Goal: Task Accomplishment & Management: Manage account settings

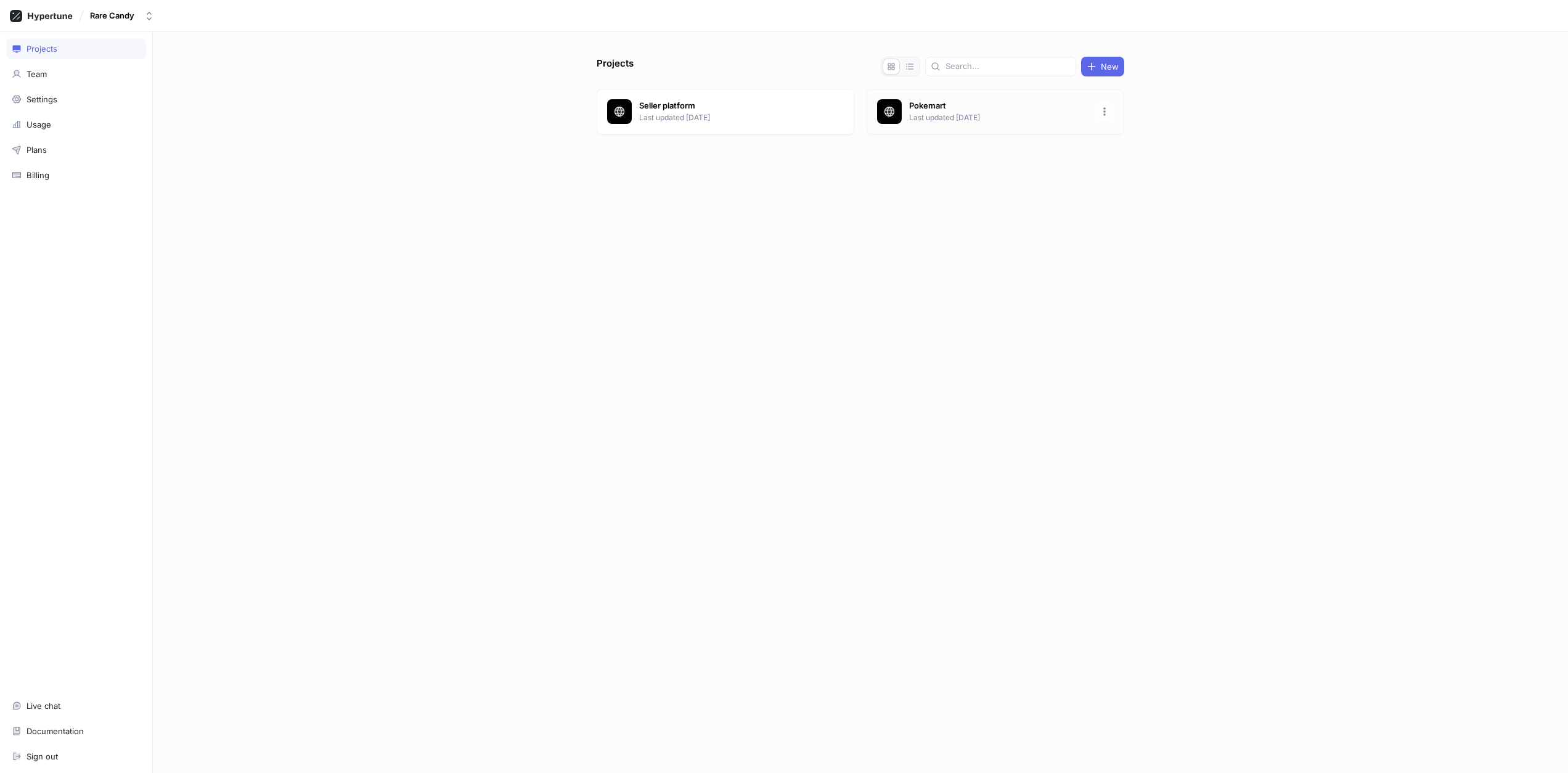
click at [937, 108] on p "Pokemart" at bounding box center [998, 106] width 179 height 12
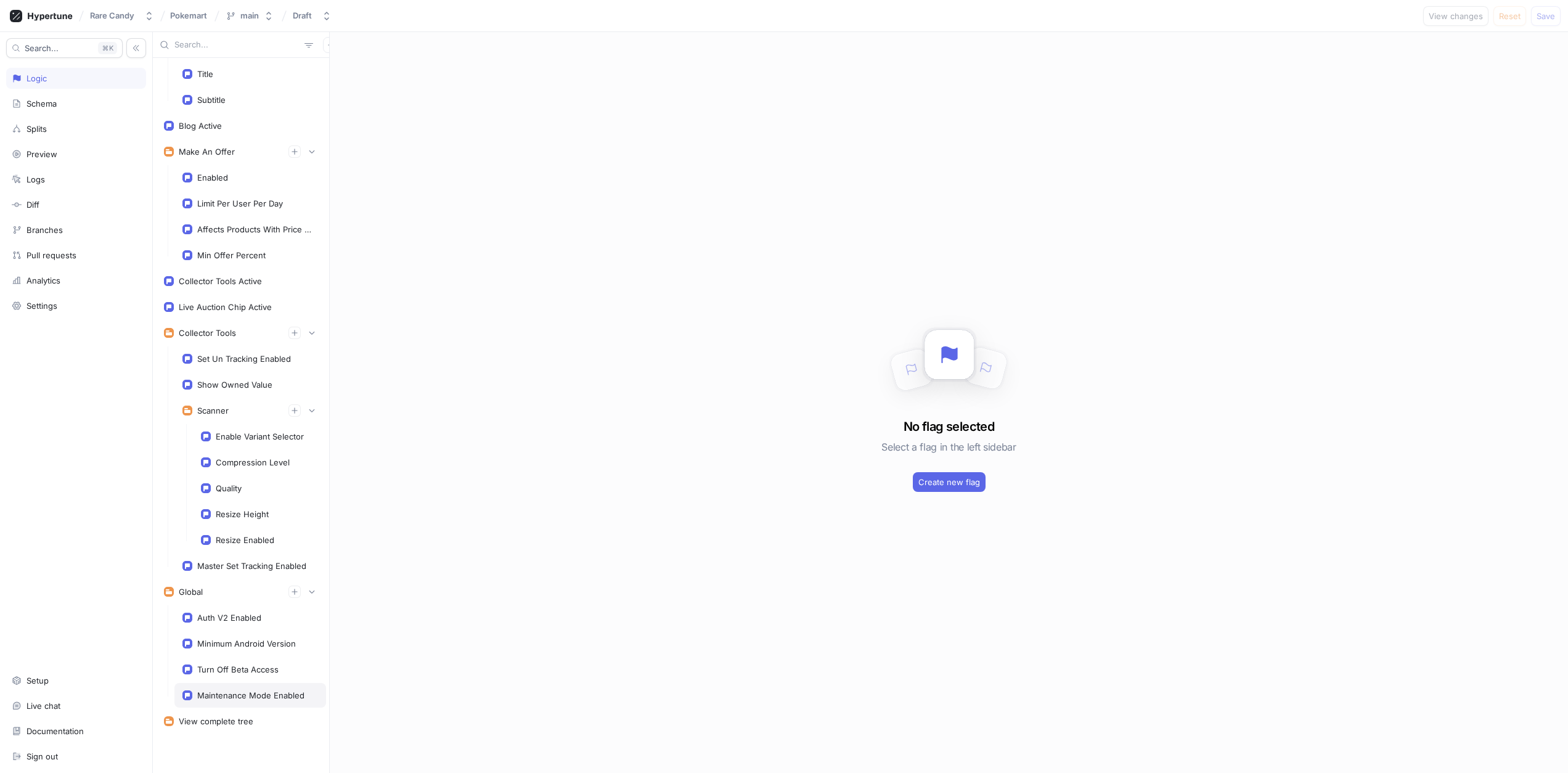
click at [233, 697] on div "Maintenance Mode Enabled" at bounding box center [251, 695] width 107 height 10
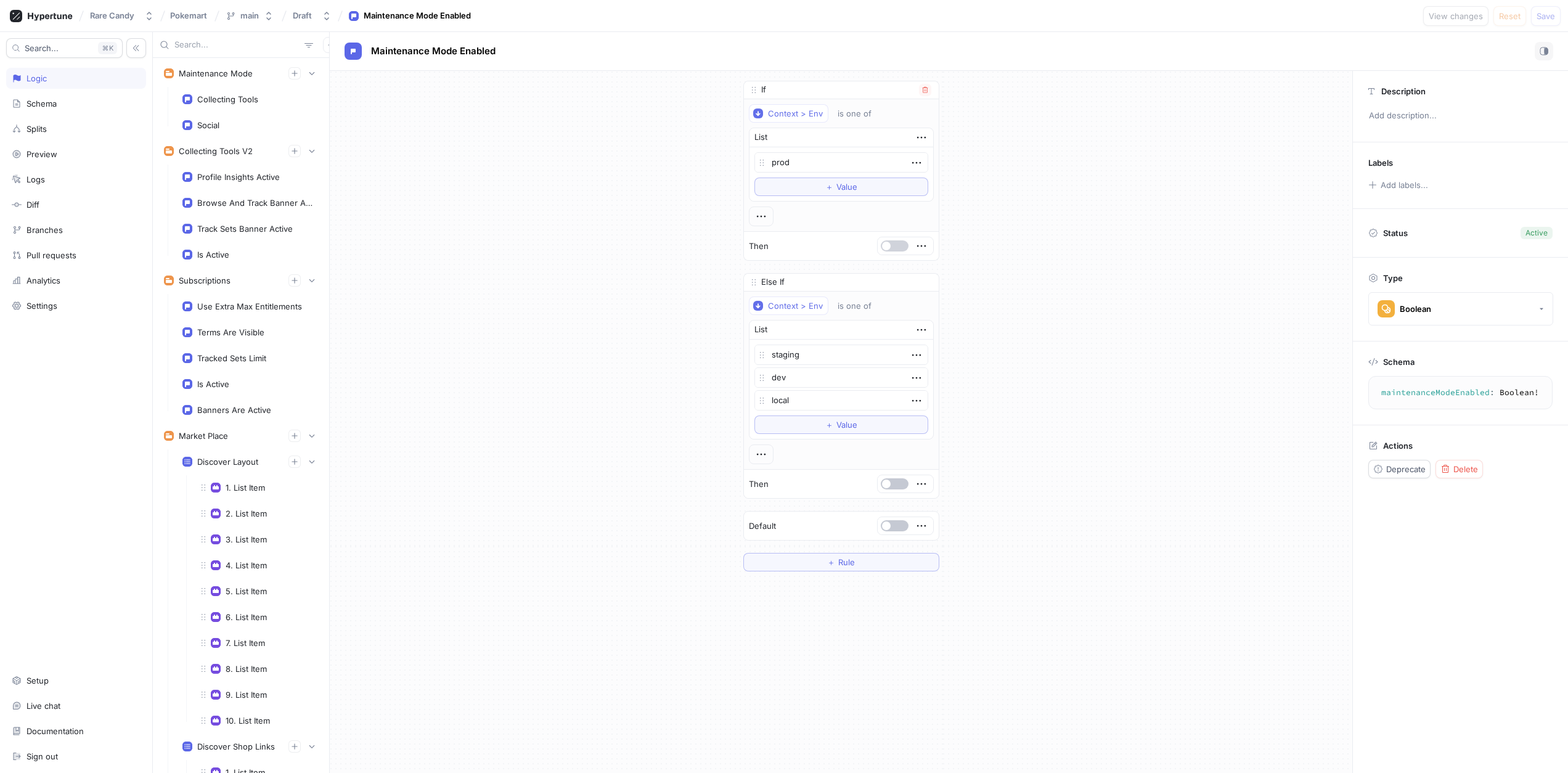
click at [898, 249] on button "button" at bounding box center [894, 246] width 27 height 11
type textarea "x"
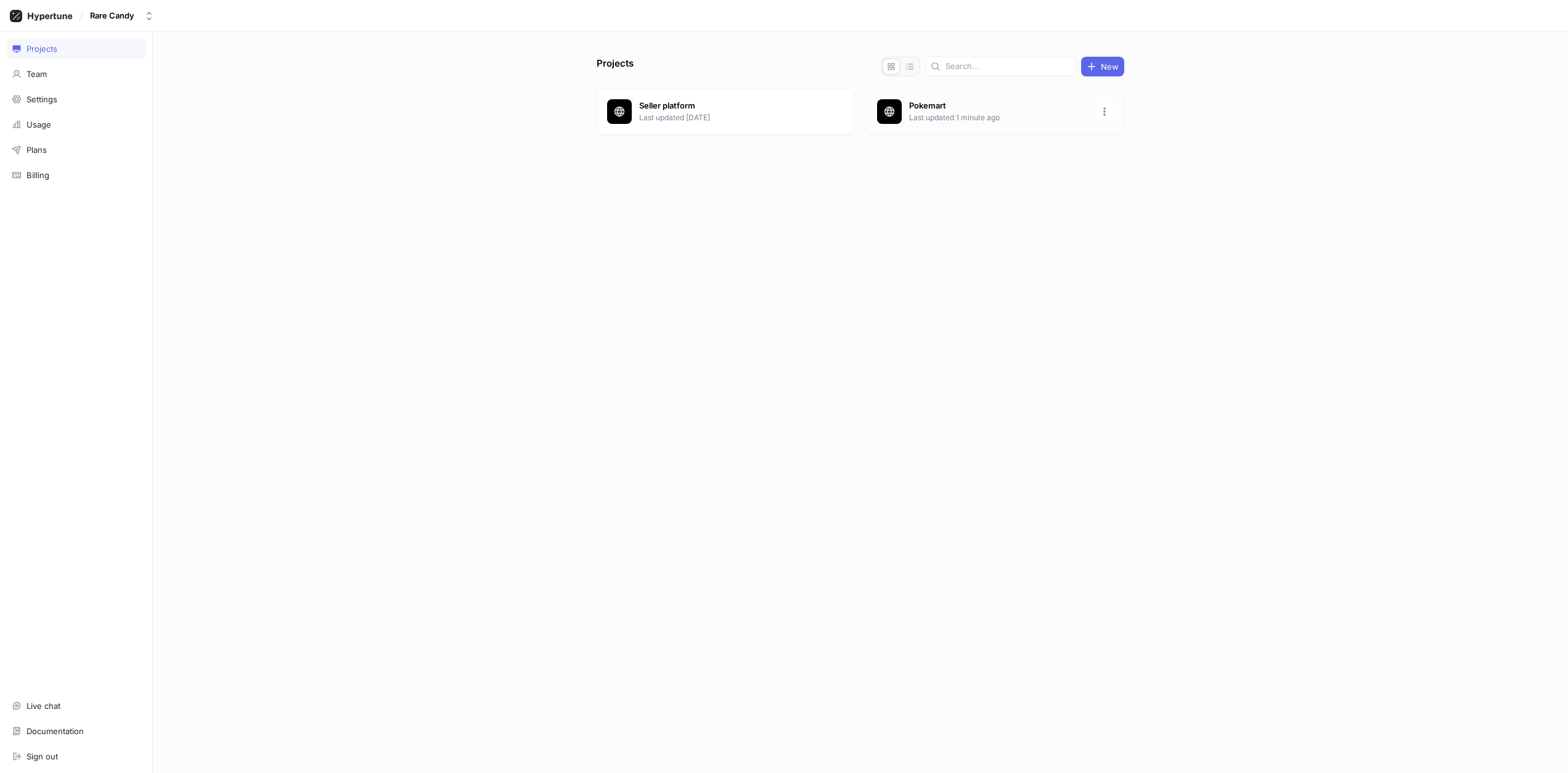
click at [936, 123] on p "Last updated 1 minute ago" at bounding box center [998, 117] width 179 height 11
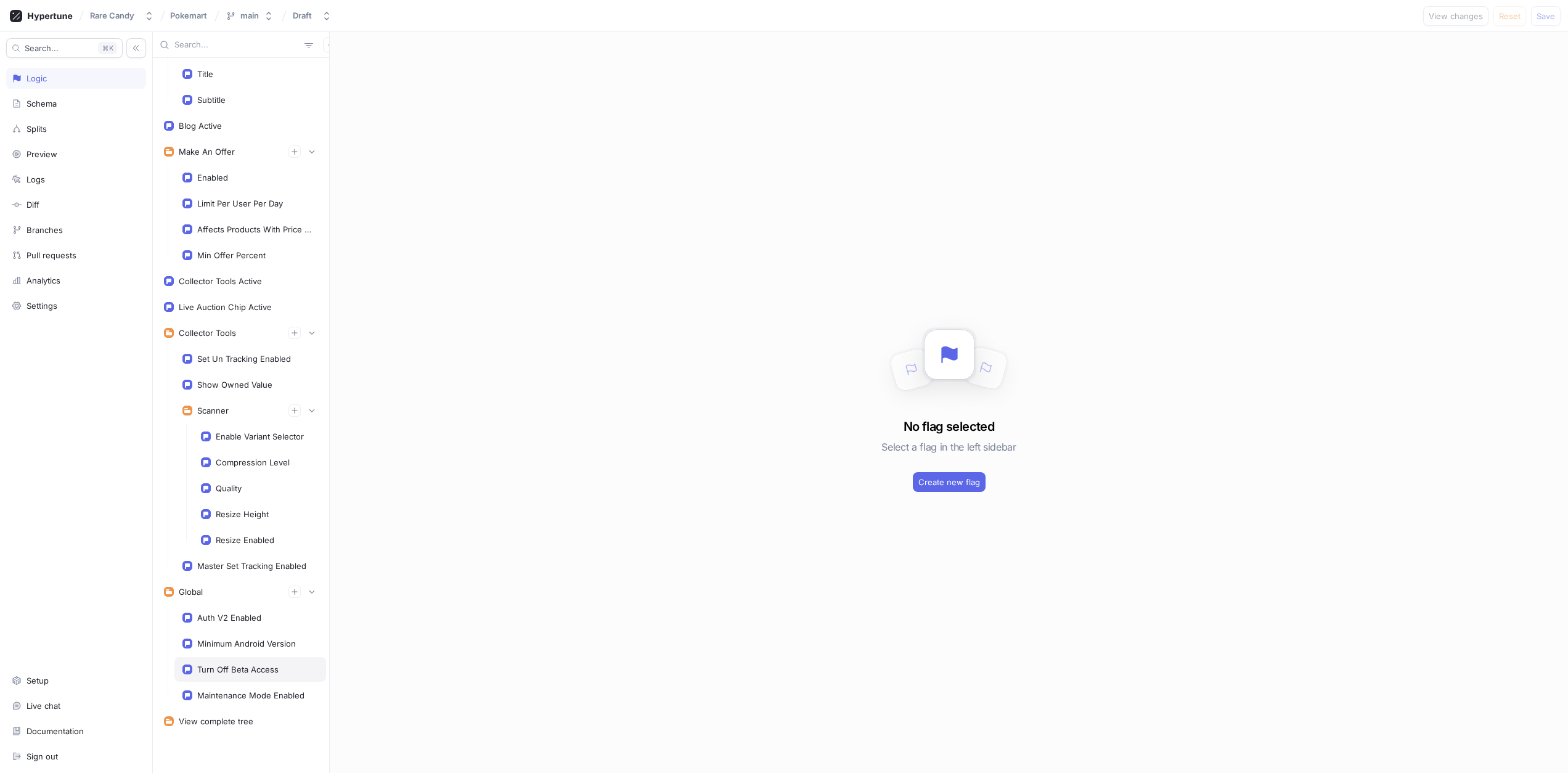
scroll to position [2434, 0]
click at [259, 702] on div "Maintenance Mode Enabled" at bounding box center [250, 695] width 152 height 25
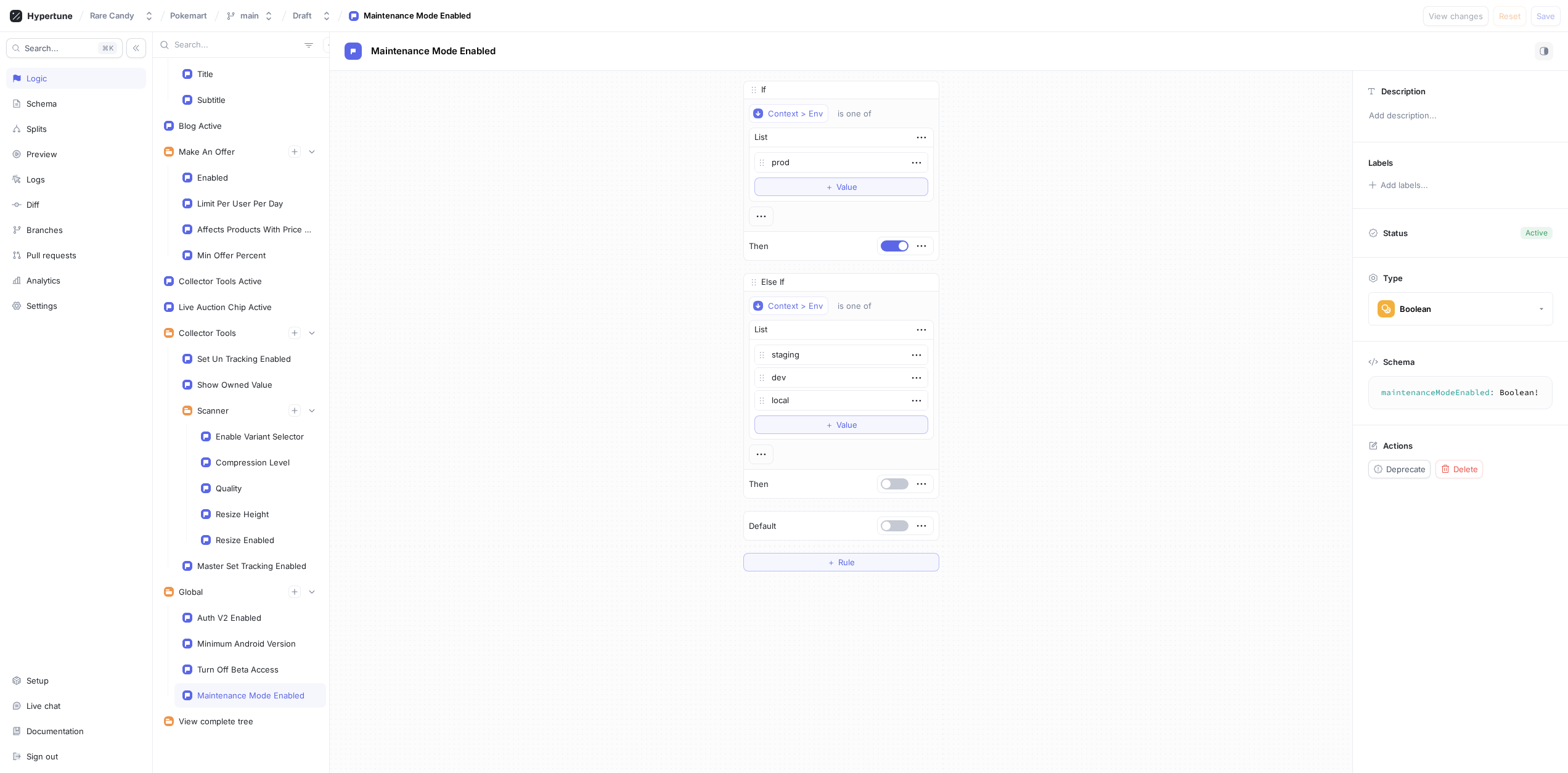
type textarea "x"
